Goal: Navigation & Orientation: Find specific page/section

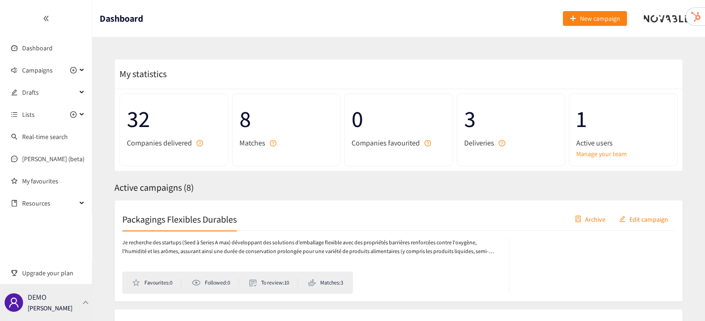
click at [76, 293] on div "DEMO [PERSON_NAME]" at bounding box center [46, 302] width 92 height 37
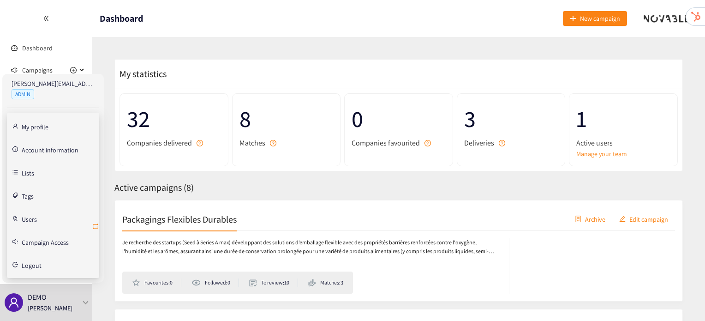
click at [92, 225] on icon "retweet" at bounding box center [95, 225] width 7 height 7
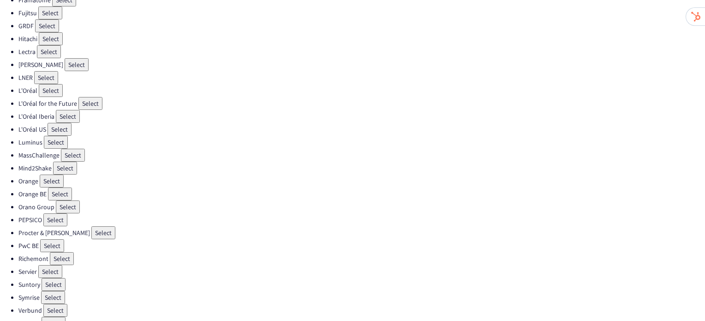
scroll to position [273, 0]
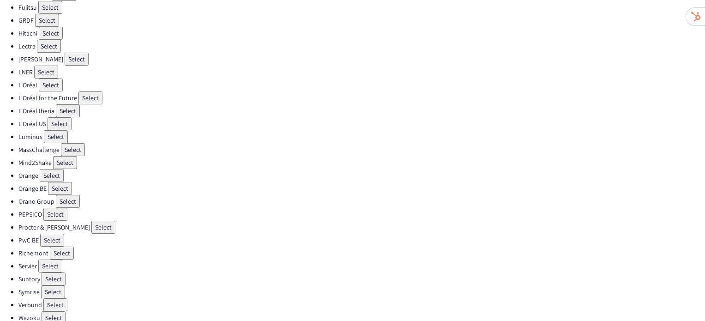
click at [67, 195] on button "Select" at bounding box center [68, 201] width 24 height 13
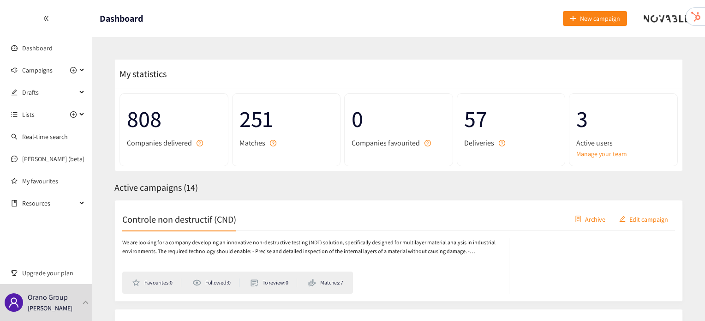
click at [182, 228] on div "Controle non destructif (CND) Archive Edit campaign" at bounding box center [398, 219] width 552 height 23
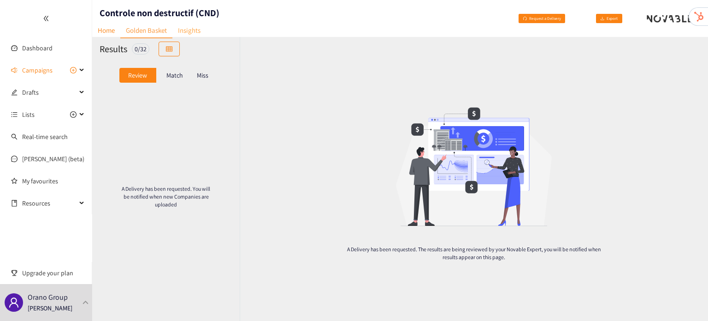
click at [197, 26] on link "Insights" at bounding box center [189, 30] width 34 height 14
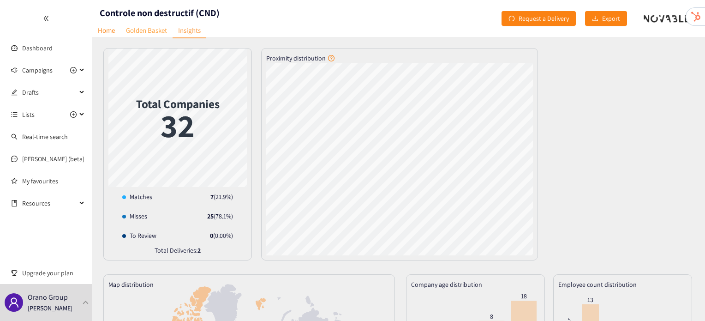
click at [148, 26] on link "Golden Basket" at bounding box center [146, 30] width 52 height 14
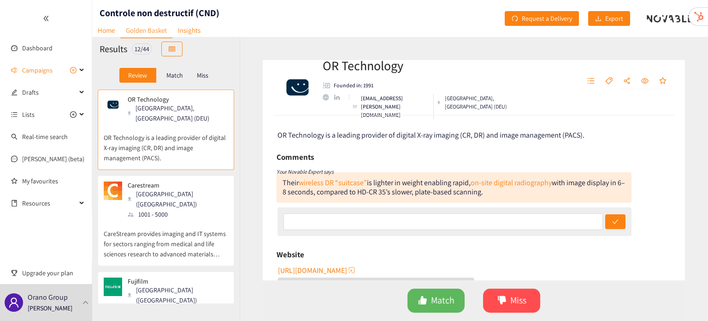
click at [166, 209] on div "1001 - 5000" at bounding box center [178, 214] width 100 height 10
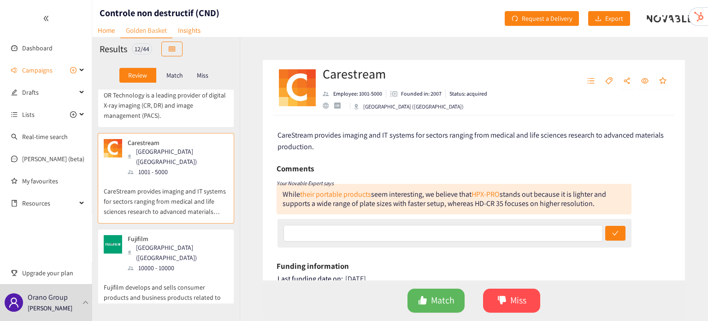
scroll to position [72, 0]
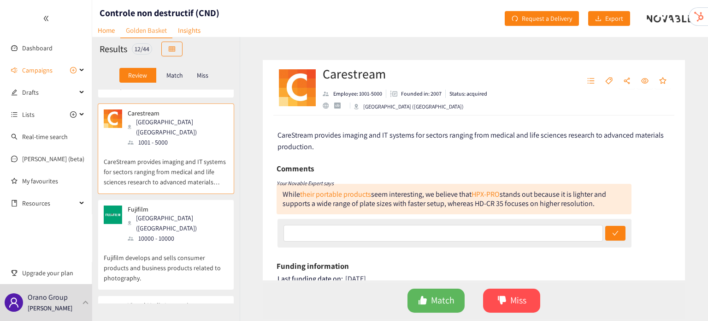
click at [171, 243] on p "Fujifilm develops and sells consumer products and business products related to …" at bounding box center [166, 263] width 125 height 40
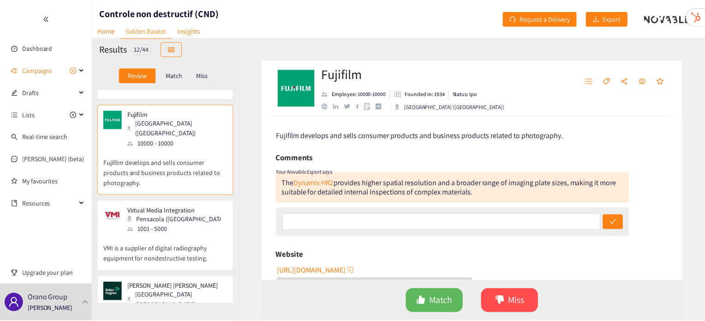
scroll to position [184, 0]
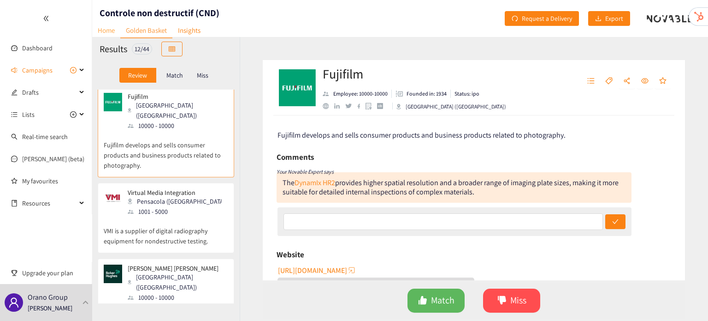
click at [116, 32] on link "Home" at bounding box center [106, 30] width 28 height 14
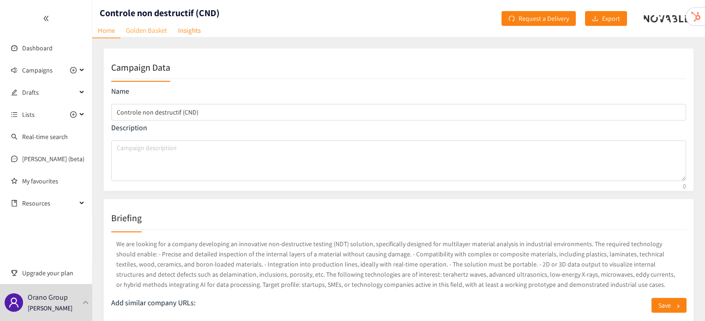
click at [146, 31] on link "Golden Basket" at bounding box center [146, 30] width 52 height 14
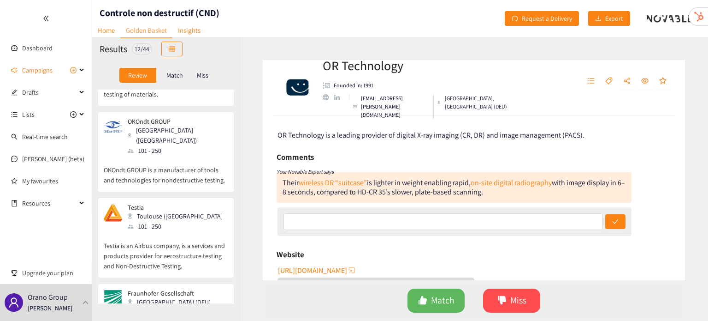
scroll to position [793, 0]
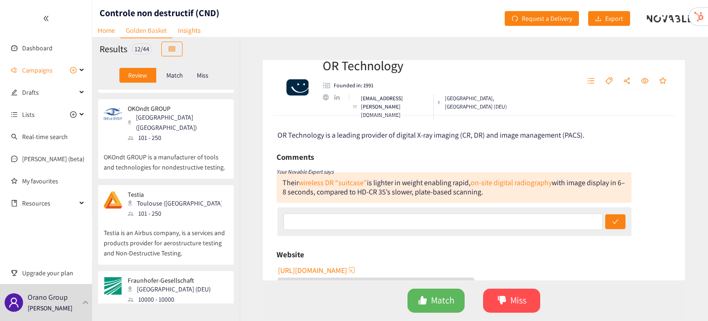
click at [209, 276] on div "Fraunhofer-Gesellschaft Munich (DEU) 10000 - 10000" at bounding box center [166, 290] width 125 height 28
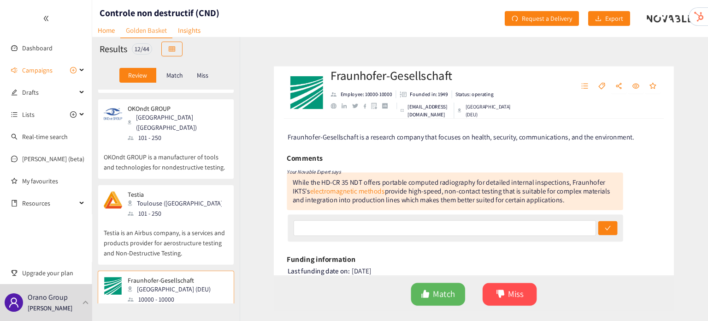
click at [180, 218] on p "Testia is an Airbus company, is a services and products provider for aerostruct…" at bounding box center [166, 238] width 125 height 40
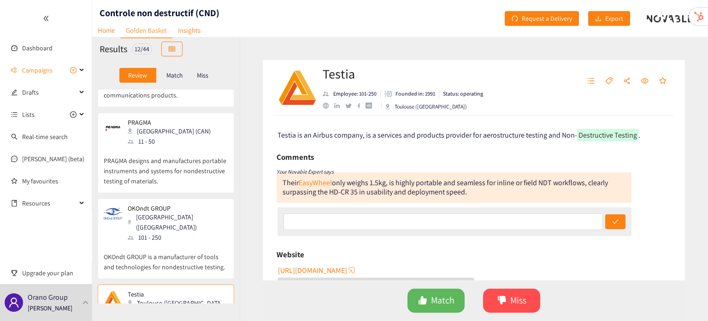
scroll to position [694, 0]
click at [181, 145] on p "PRAGMA designs and manufactures portable instruments and systems for nondestruc…" at bounding box center [166, 165] width 125 height 40
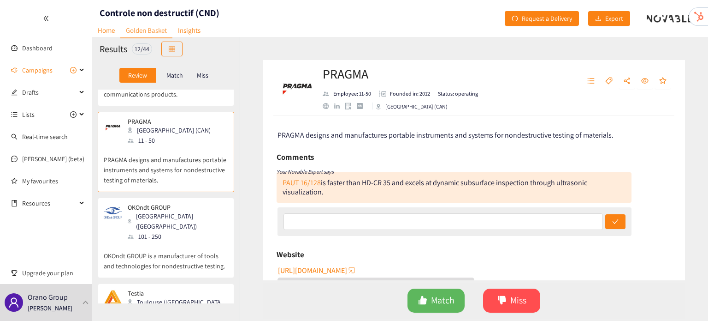
click at [182, 241] on p "OKOndt GROUP is a manufacturer of tools and technologies for nondestructive tes…" at bounding box center [166, 256] width 125 height 30
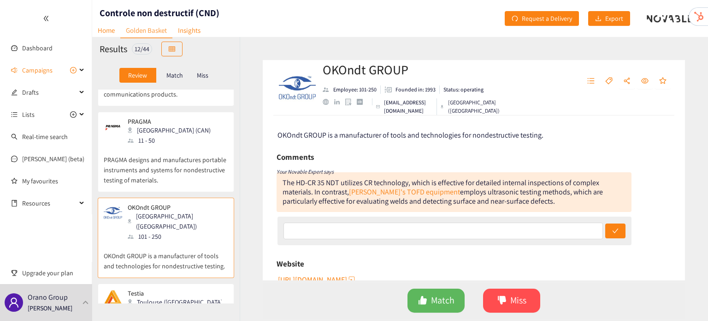
scroll to position [561, 0]
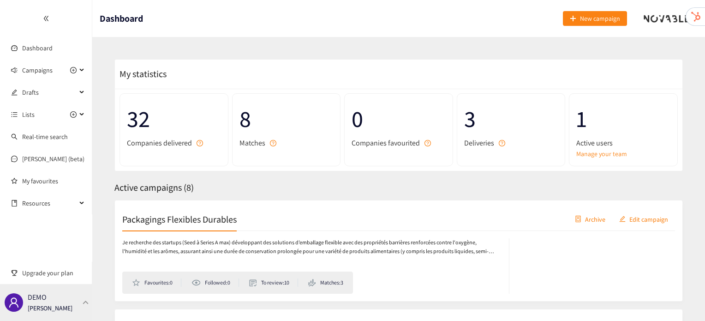
click at [90, 307] on div "DEMO [PERSON_NAME]" at bounding box center [46, 302] width 92 height 37
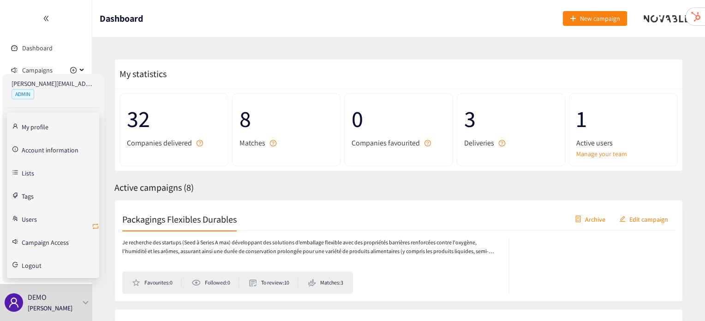
click at [95, 230] on span "retweet" at bounding box center [95, 226] width 7 height 9
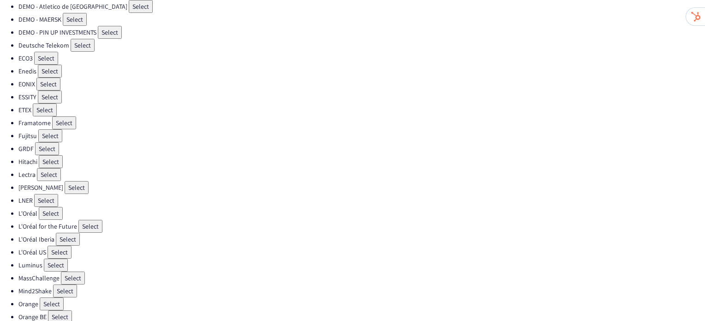
scroll to position [172, 0]
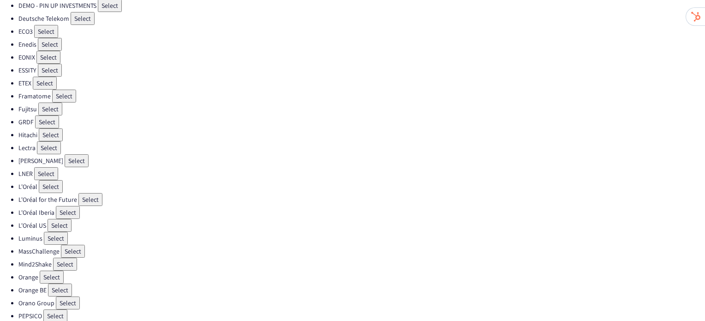
click at [50, 231] on button "Select" at bounding box center [56, 237] width 24 height 13
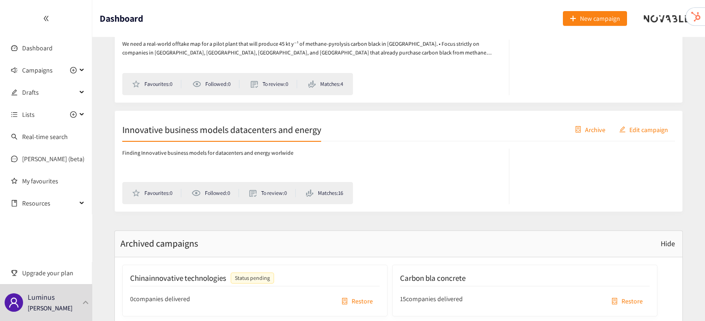
scroll to position [1105, 0]
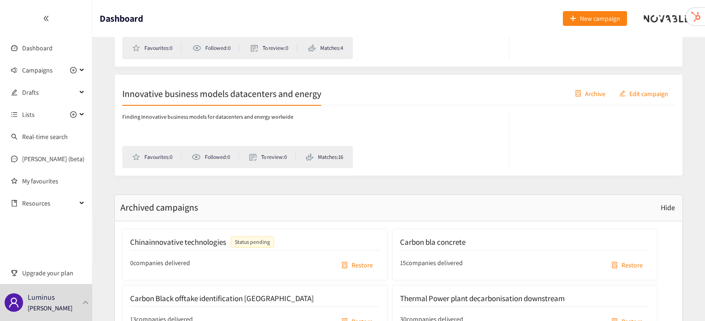
click at [255, 98] on div "Innovative business models datacenters and energy Archive Edit campaign" at bounding box center [398, 93] width 552 height 23
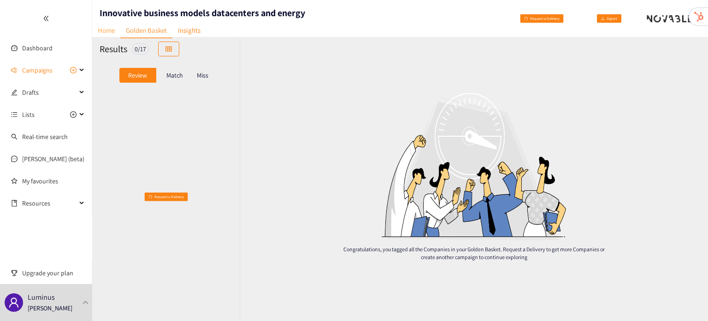
click at [104, 32] on link "Home" at bounding box center [106, 30] width 28 height 14
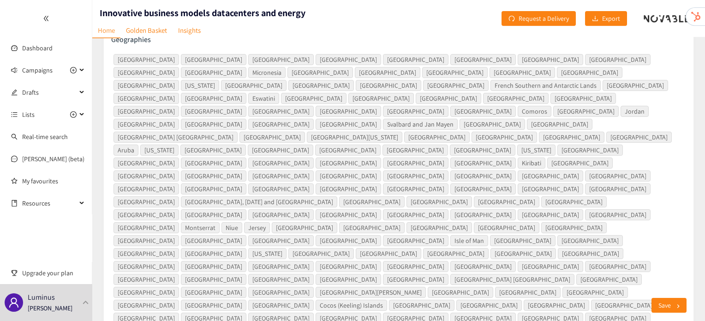
scroll to position [292, 0]
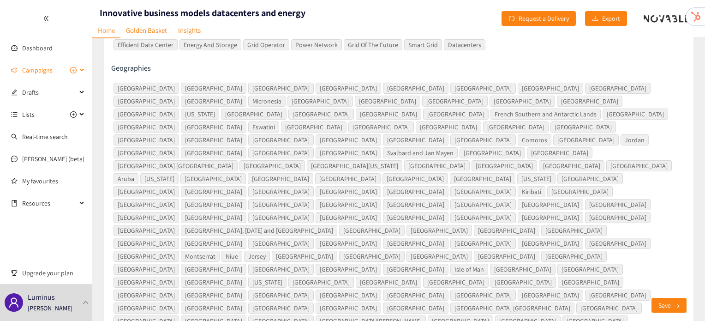
click at [22, 67] on span "Campaigns" at bounding box center [37, 70] width 30 height 18
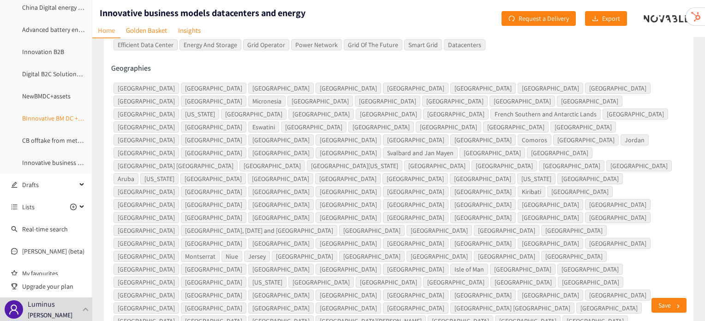
scroll to position [131, 0]
click at [50, 162] on link "Innovative business models datacenters and energy" at bounding box center [93, 161] width 142 height 8
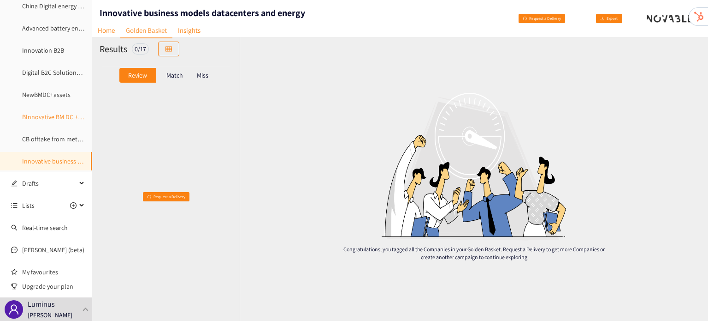
click at [61, 115] on link "BInnovative BM DC + extra service" at bounding box center [67, 117] width 91 height 8
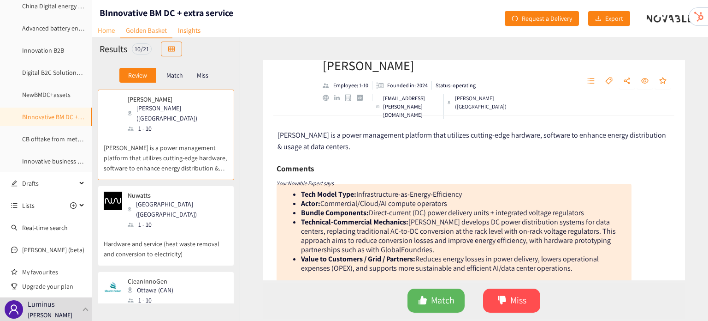
click at [105, 31] on link "Home" at bounding box center [106, 30] width 28 height 14
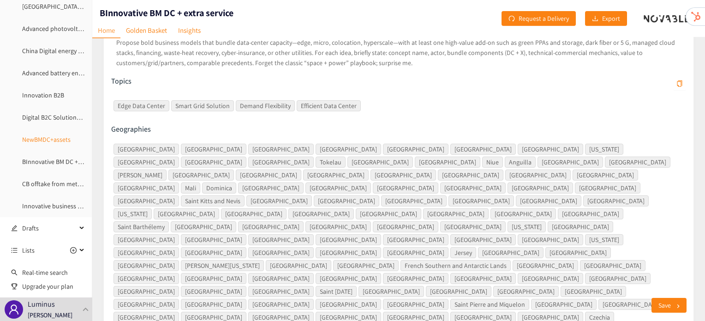
scroll to position [85, 0]
click at [44, 117] on link "Digital B2C Solutions Energy Utilities" at bounding box center [71, 118] width 99 height 8
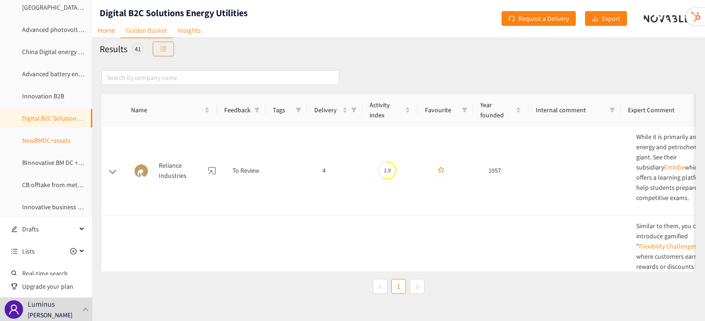
click at [61, 136] on link "NewBMDC+assets" at bounding box center [46, 140] width 48 height 8
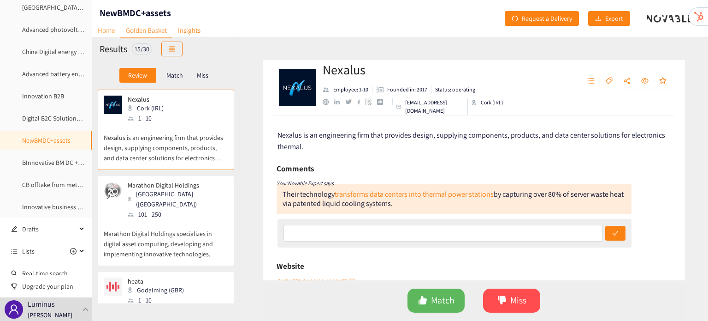
click at [109, 28] on link "Home" at bounding box center [106, 30] width 28 height 14
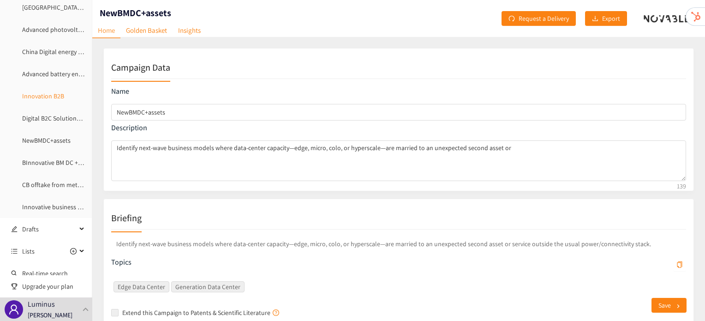
click at [35, 100] on link "Innovation B2B" at bounding box center [43, 96] width 42 height 8
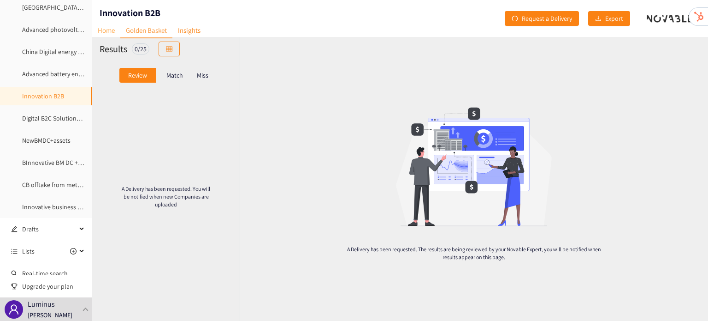
click at [101, 27] on link "Home" at bounding box center [106, 30] width 28 height 14
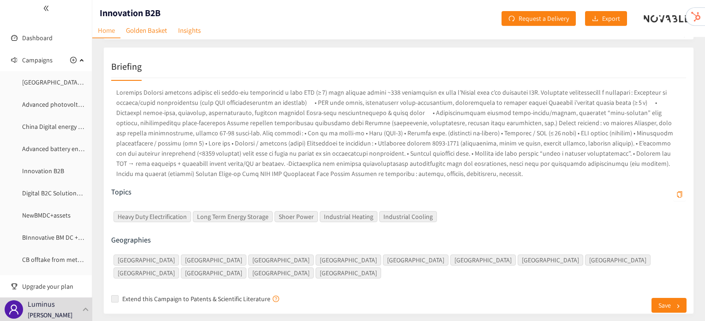
scroll to position [150, 0]
